Goal: Task Accomplishment & Management: Use online tool/utility

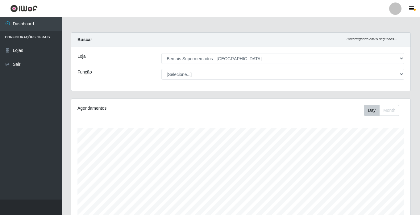
select select "250"
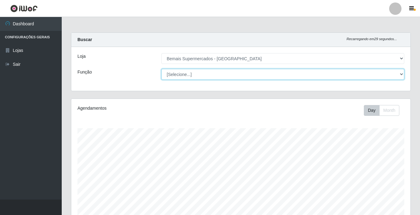
click at [191, 70] on select "[Selecione...] ASG ASG + ASG ++ Auxiliar de Estacionamento Auxiliar de Estacion…" at bounding box center [282, 74] width 243 height 11
click at [161, 69] on select "[Selecione...] ASG ASG + ASG ++ Auxiliar de Estacionamento Auxiliar de Estacion…" at bounding box center [282, 74] width 243 height 11
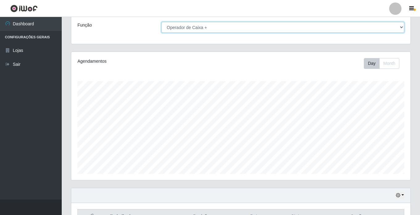
scroll to position [32, 0]
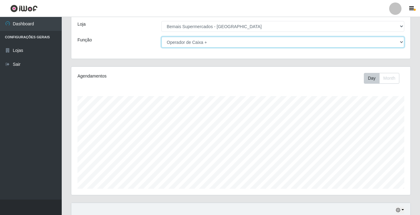
click at [181, 41] on select "[Selecione...] ASG ASG + ASG ++ Auxiliar de Estacionamento Auxiliar de Estacion…" at bounding box center [282, 42] width 243 height 11
select select "[Selecione...]"
click at [161, 37] on select "[Selecione...] ASG ASG + ASG ++ Auxiliar de Estacionamento Auxiliar de Estacion…" at bounding box center [282, 42] width 243 height 11
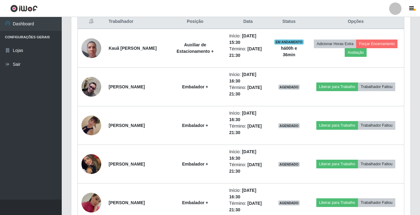
scroll to position [147, 0]
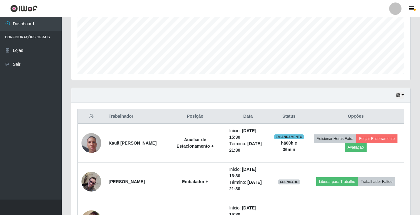
click at [405, 93] on div "Hoje 1 dia 3 dias 1 Semana Não encerrados" at bounding box center [240, 95] width 339 height 15
click at [396, 97] on button "button" at bounding box center [400, 95] width 9 height 7
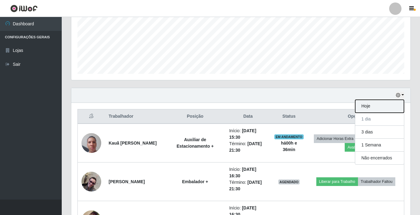
click at [387, 101] on button "Hoje" at bounding box center [379, 106] width 49 height 13
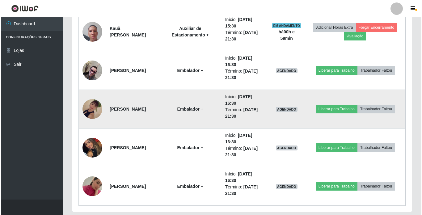
scroll to position [247, 0]
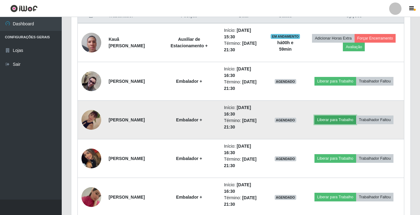
click at [329, 121] on button "Liberar para Trabalho" at bounding box center [335, 119] width 42 height 9
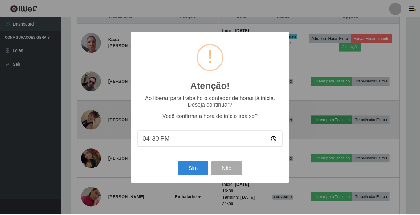
scroll to position [128, 336]
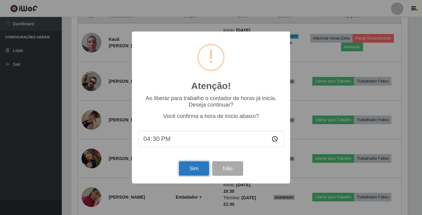
click at [197, 171] on button "Sim" at bounding box center [194, 168] width 30 height 15
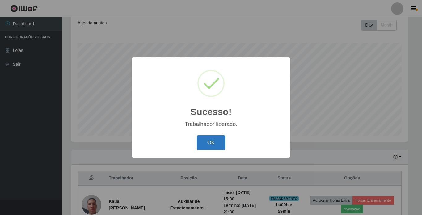
click at [211, 141] on button "OK" at bounding box center [211, 142] width 29 height 15
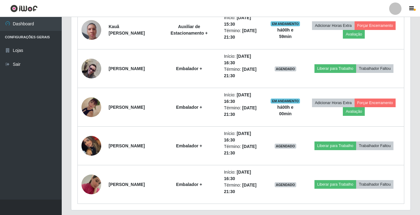
scroll to position [270, 0]
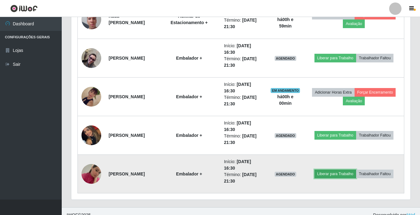
click at [332, 173] on button "Liberar para Trabalho" at bounding box center [335, 173] width 42 height 9
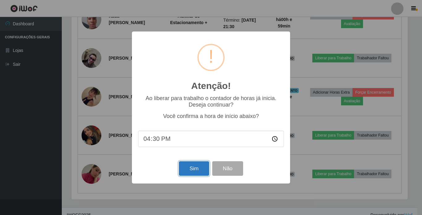
click at [183, 170] on button "Sim" at bounding box center [194, 168] width 30 height 15
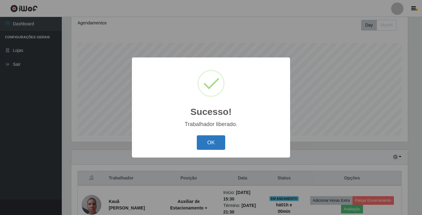
click at [201, 142] on button "OK" at bounding box center [211, 142] width 29 height 15
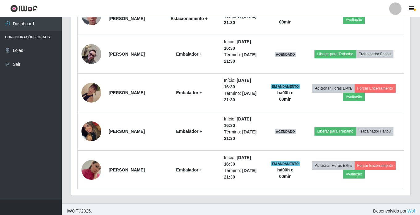
scroll to position [278, 0]
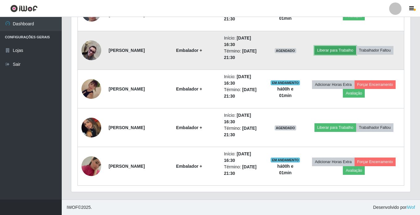
click at [335, 47] on button "Liberar para Trabalho" at bounding box center [335, 50] width 42 height 9
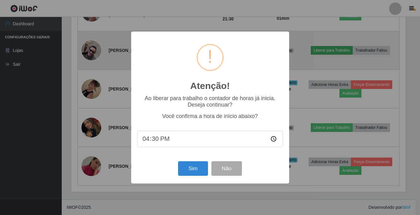
scroll to position [128, 336]
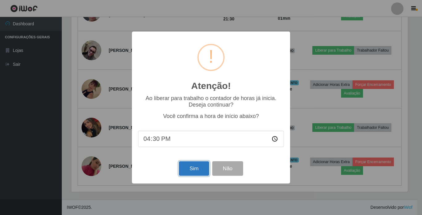
click at [191, 172] on button "Sim" at bounding box center [194, 168] width 30 height 15
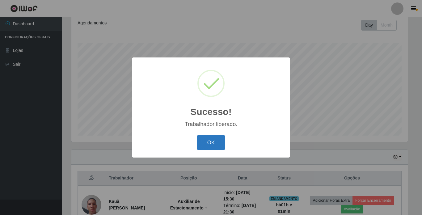
click at [205, 139] on button "OK" at bounding box center [211, 142] width 29 height 15
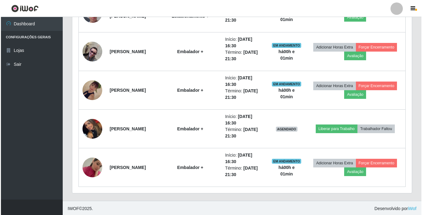
scroll to position [278, 0]
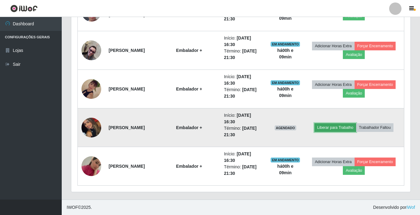
click at [332, 126] on button "Liberar para Trabalho" at bounding box center [335, 127] width 42 height 9
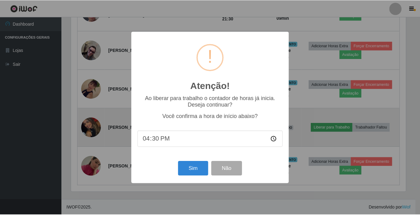
scroll to position [128, 336]
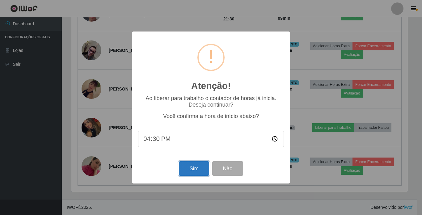
click at [189, 167] on button "Sim" at bounding box center [194, 168] width 30 height 15
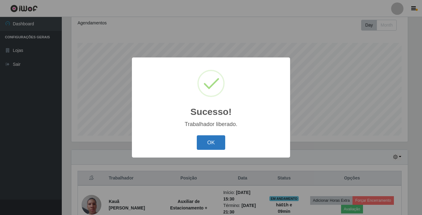
click at [204, 139] on button "OK" at bounding box center [211, 142] width 29 height 15
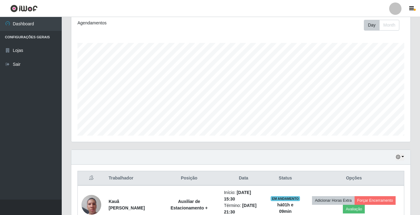
scroll to position [128, 339]
